Goal: Check status: Check status

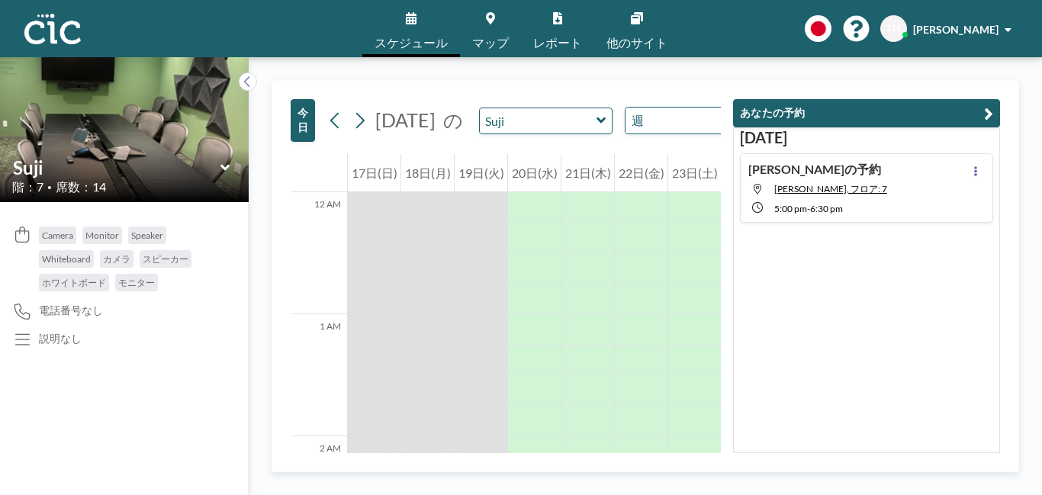
click at [327, 28] on div "スケジュール マップ レポート 他のサイト English Polski 日本語 Españ[PERSON_NAME]" at bounding box center [521, 28] width 1042 height 57
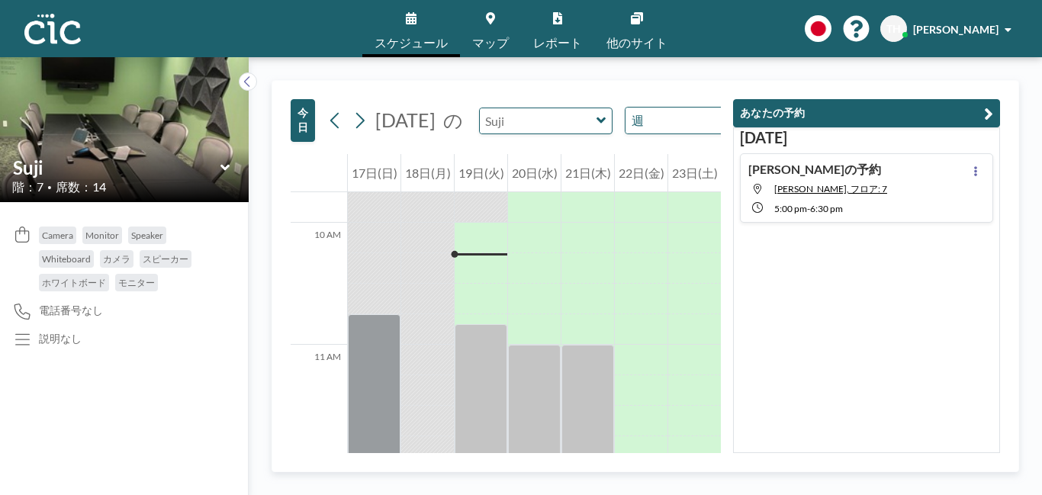
click at [559, 134] on input "text" at bounding box center [538, 120] width 117 height 25
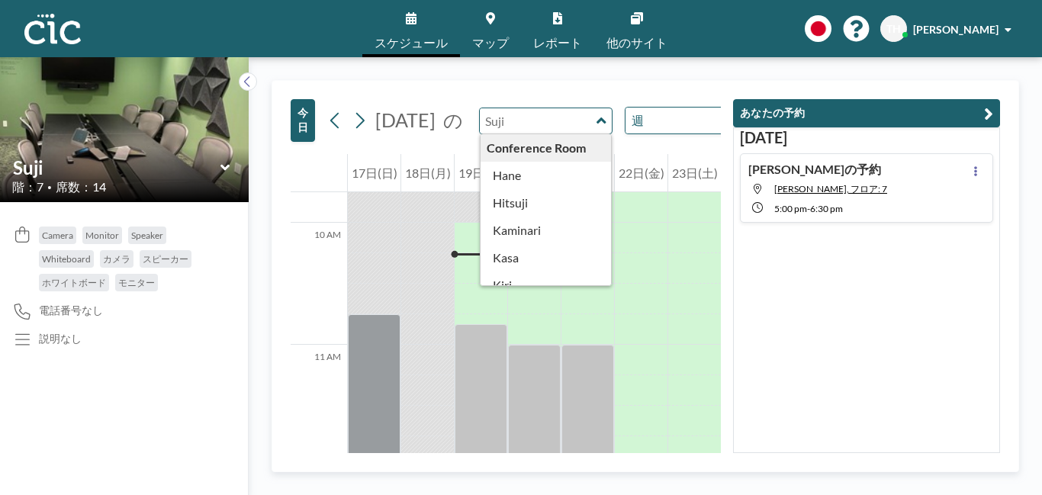
type input "Suji"
click at [589, 66] on div "[DATE] [DATE] の [PERSON_NAME] Conference Room [PERSON_NAME] [PERSON_NAME] [PERS…" at bounding box center [646, 276] width 794 height 438
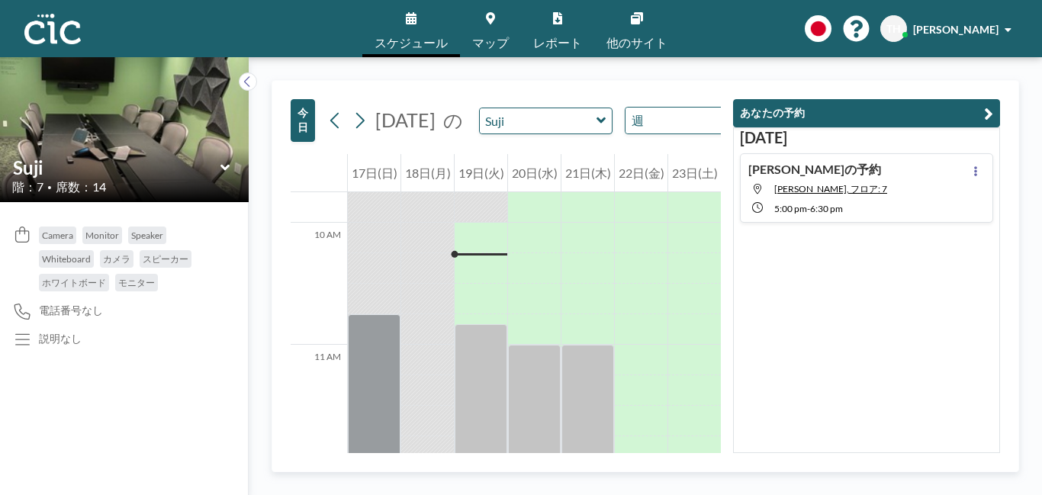
click at [597, 128] on icon at bounding box center [602, 120] width 10 height 15
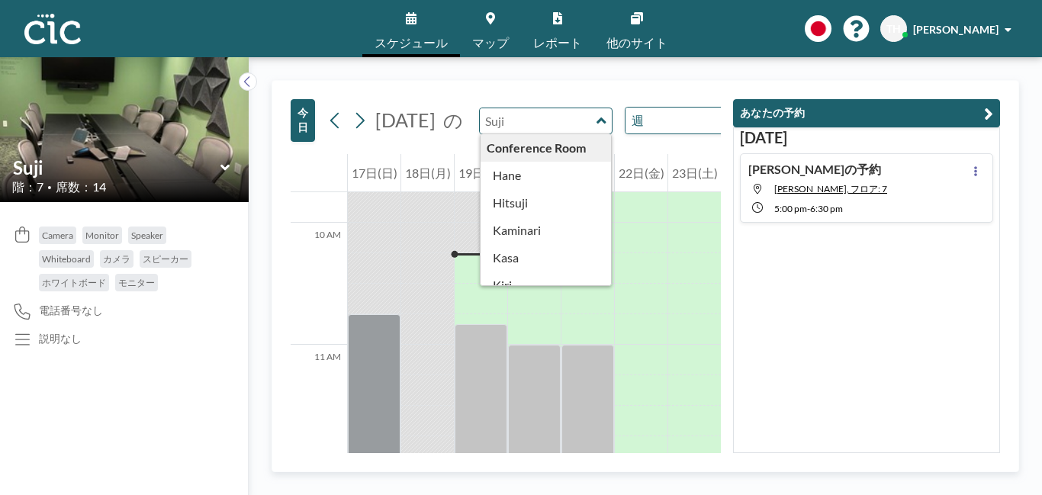
click at [533, 85] on div "[DATE] [DATE] の Conference Room [PERSON_NAME] Kaminari [PERSON_NAME] [PERSON_NA…" at bounding box center [506, 117] width 430 height 73
click at [632, 98] on div "[DATE] [DATE] の Conference Room [PERSON_NAME] Kaminari [PERSON_NAME] [PERSON_NA…" at bounding box center [506, 117] width 430 height 73
click at [589, 69] on div "[DATE] [DATE] の Conference Room [PERSON_NAME] Kaminari [PERSON_NAME] [PERSON_NA…" at bounding box center [646, 276] width 794 height 438
click at [676, 134] on div "[DATE] の Conference Room [PERSON_NAME] [PERSON_NAME] [PERSON_NAME] Madara Mura …" at bounding box center [541, 120] width 436 height 27
click at [875, 382] on div "[DATE] [PERSON_NAME]の予約 [PERSON_NAME], フロア: 7 5:00 PM - 6:30 PM" at bounding box center [866, 290] width 267 height 326
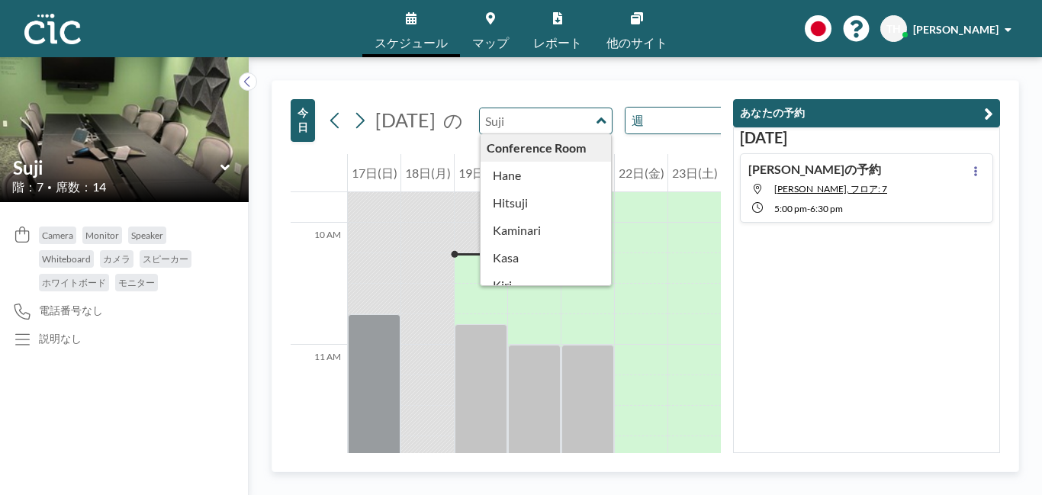
click at [646, 154] on div "[DATE] [DATE] の Conference Room [PERSON_NAME] Kaminari [PERSON_NAME] [PERSON_NA…" at bounding box center [506, 117] width 430 height 73
click at [551, 134] on input "text" at bounding box center [538, 120] width 117 height 25
type input "Suji"
click at [607, 107] on div "[DATE] の [PERSON_NAME] Conference Room [PERSON_NAME] Kaminari [PERSON_NAME] [PE…" at bounding box center [541, 120] width 436 height 27
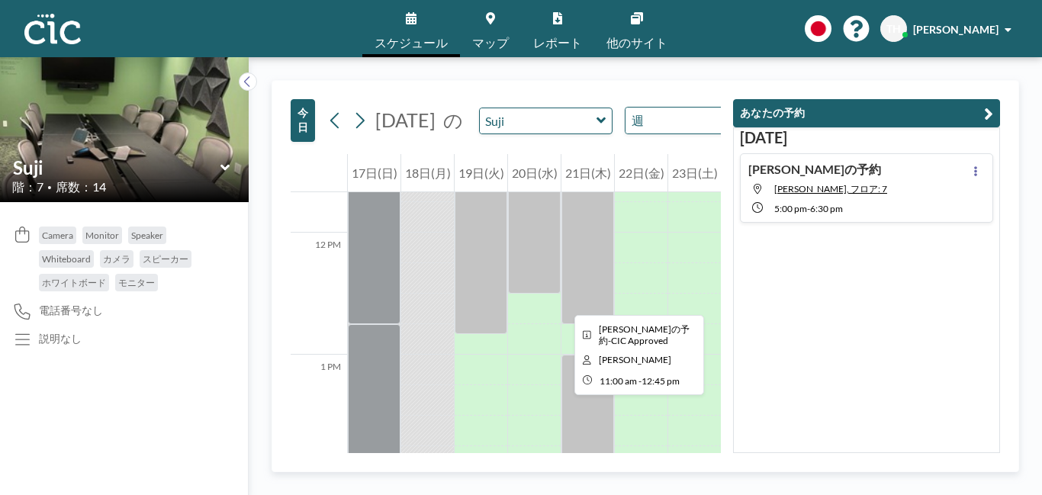
scroll to position [1464, 0]
